Goal: Obtain resource: Obtain resource

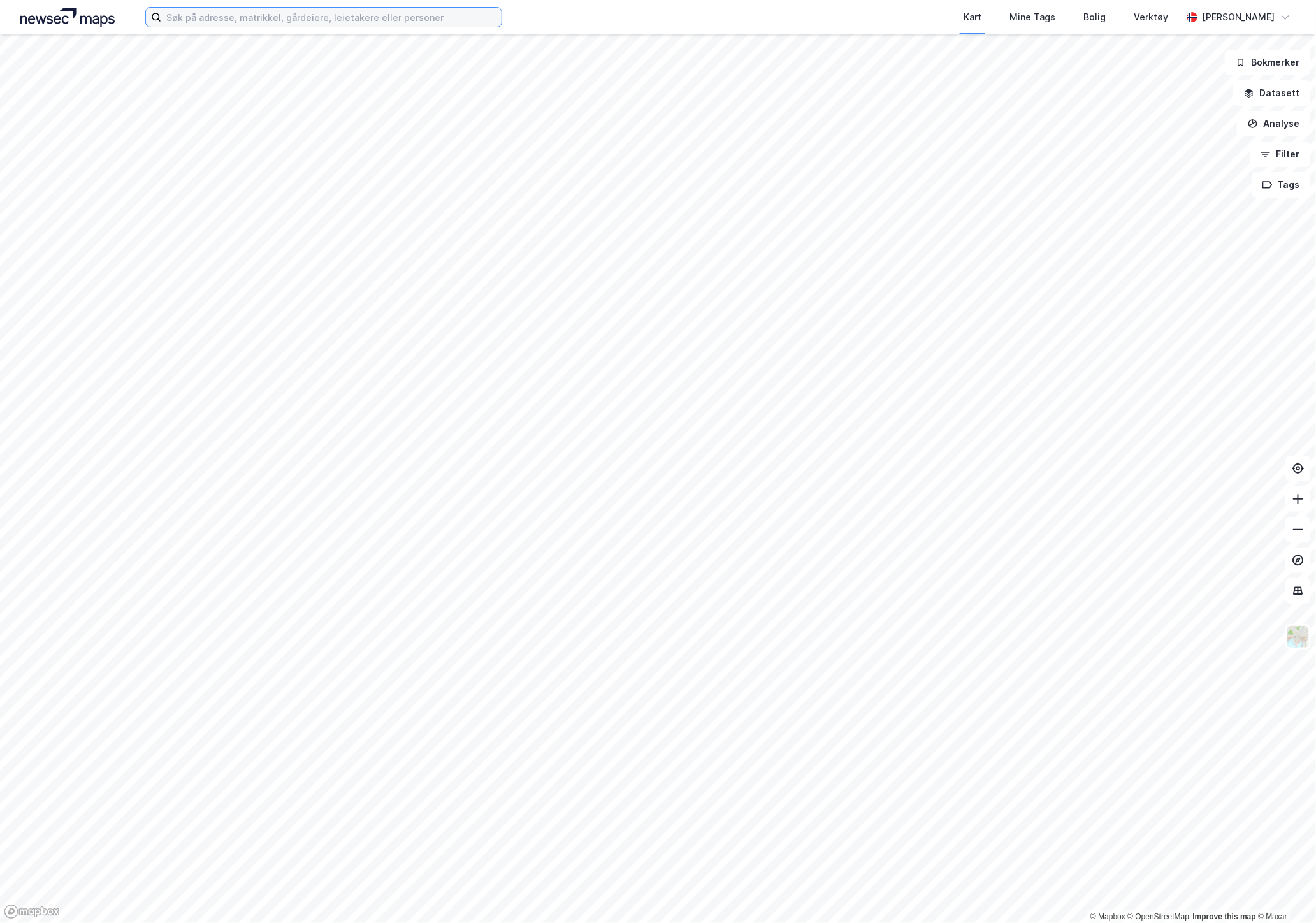
click at [278, 26] on input at bounding box center [332, 17] width 340 height 19
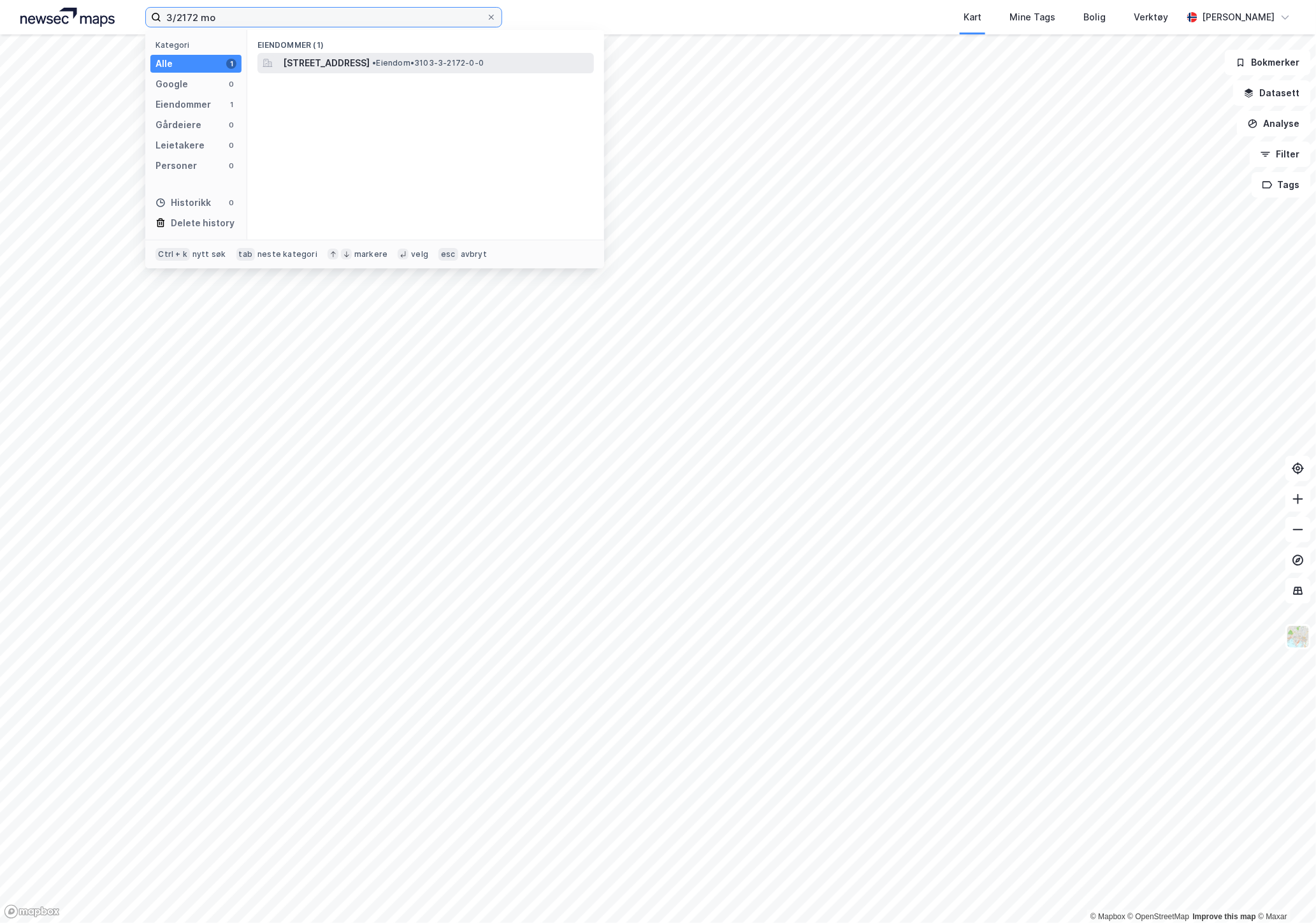
type input "3/2172 mo"
click at [370, 63] on span "[STREET_ADDRESS]" at bounding box center [326, 63] width 86 height 15
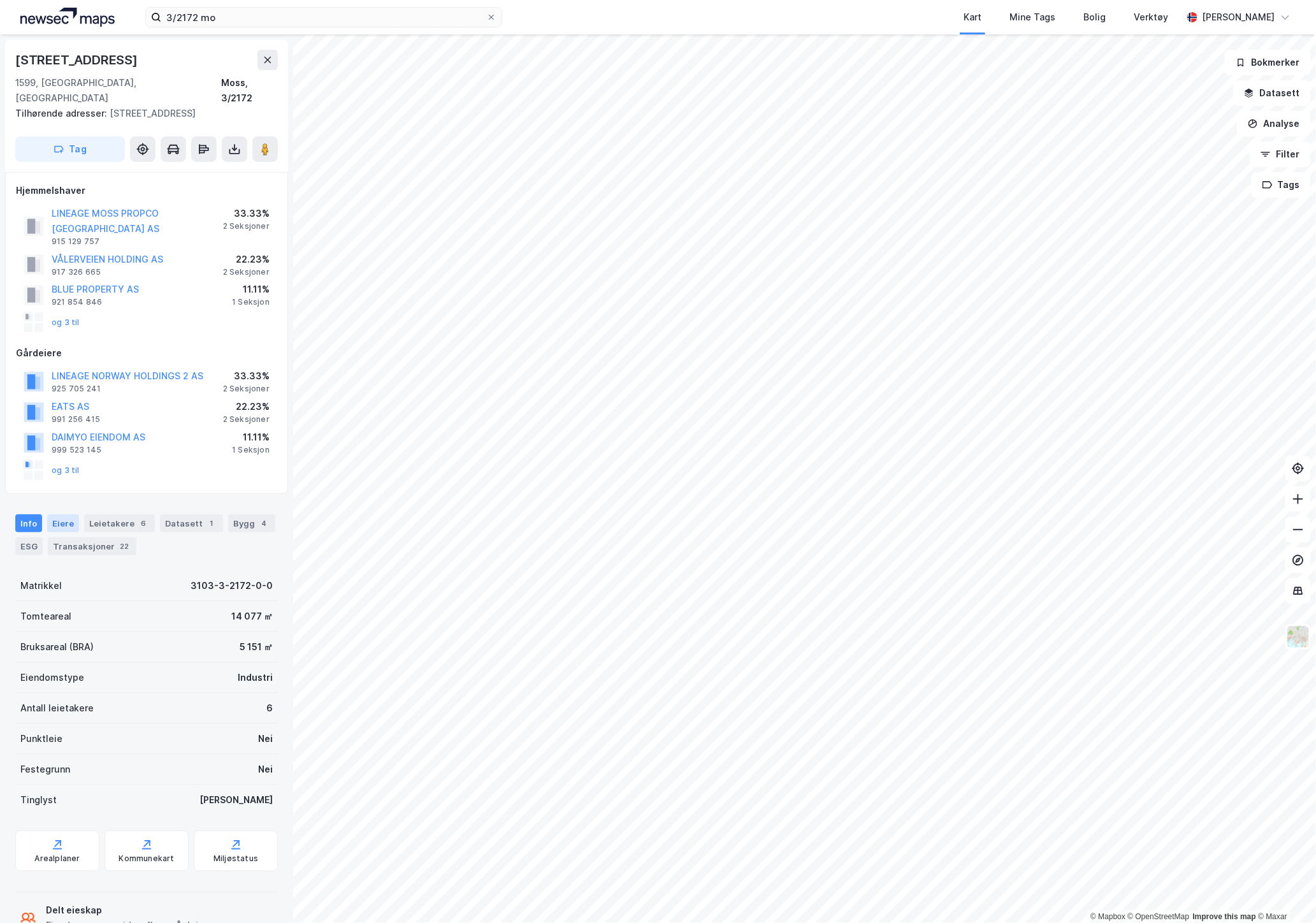
click at [62, 515] on div "Eiere" at bounding box center [63, 523] width 32 height 18
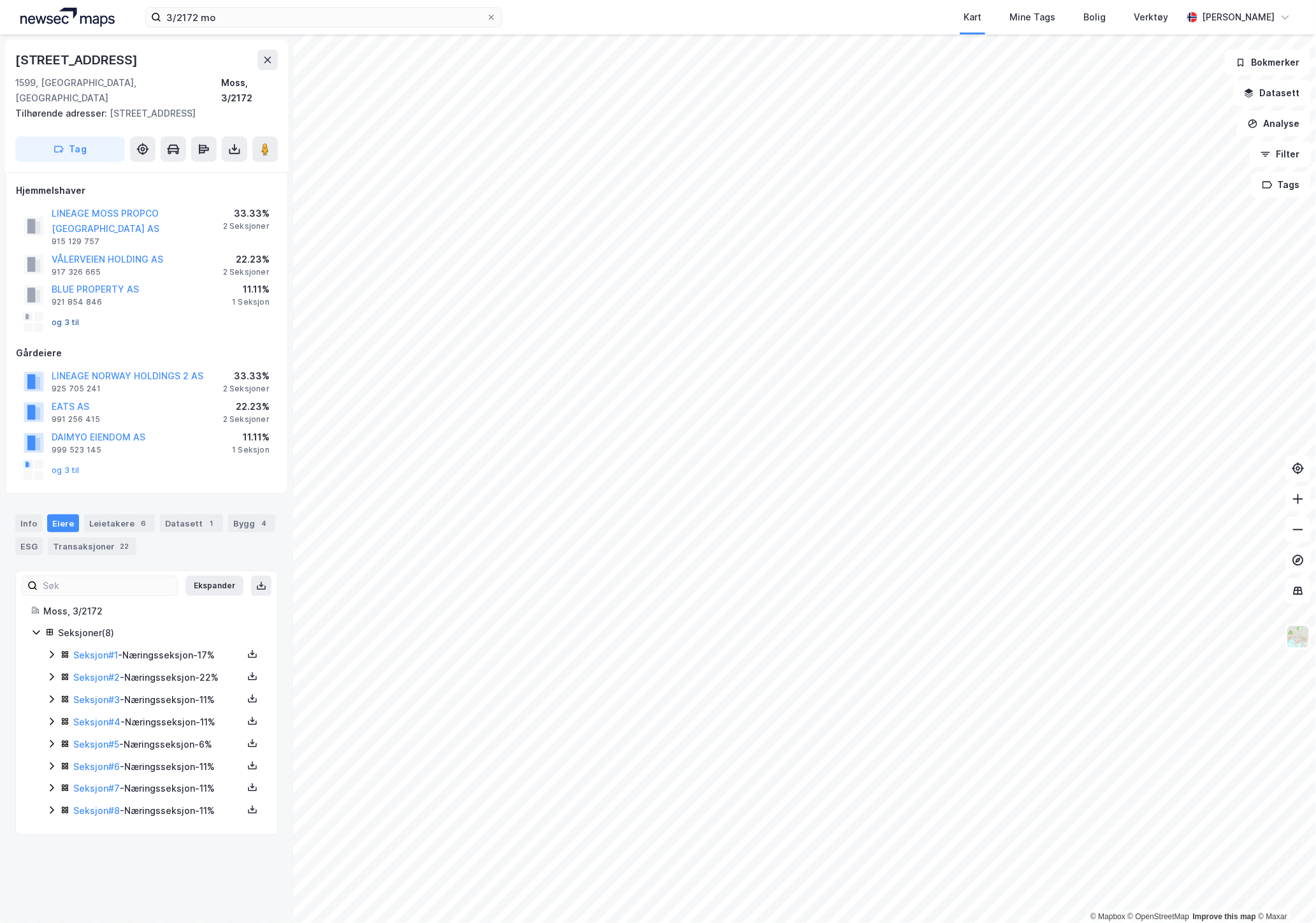
click at [0, 0] on button "og 3 til" at bounding box center [0, 0] width 0 height 0
click at [247, 694] on icon at bounding box center [252, 698] width 10 height 10
click at [186, 653] on div "Grunnbok" at bounding box center [175, 660] width 43 height 15
